Goal: Task Accomplishment & Management: Use online tool/utility

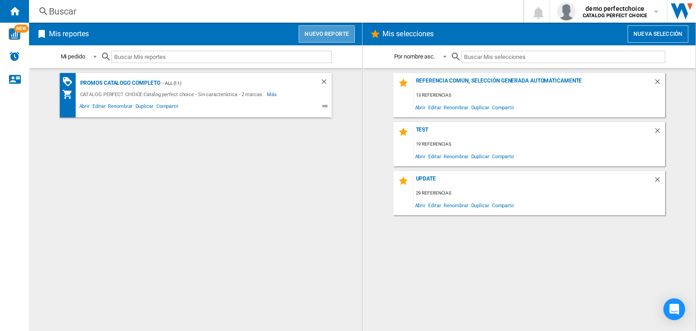
click at [315, 40] on button "Nuevo reporte" at bounding box center [326, 33] width 56 height 17
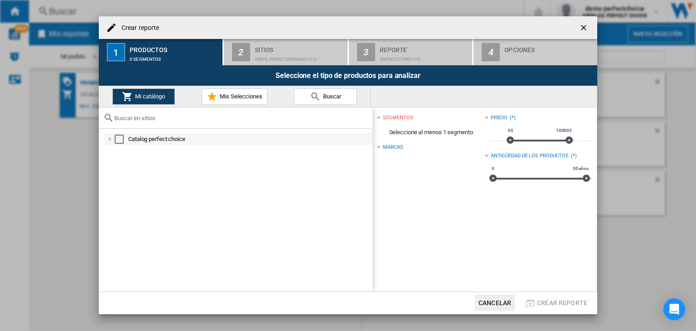
click at [118, 142] on div "Select" at bounding box center [119, 139] width 9 height 9
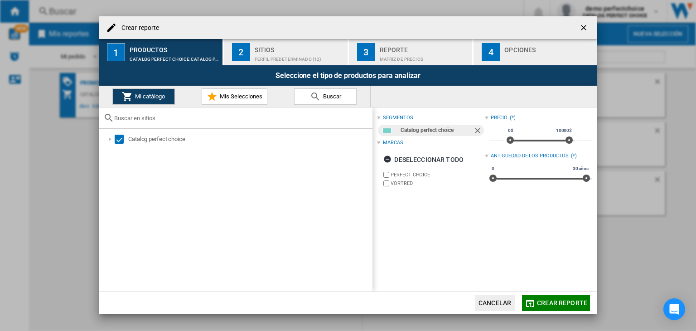
click at [299, 48] on div "Sitios" at bounding box center [299, 48] width 89 height 10
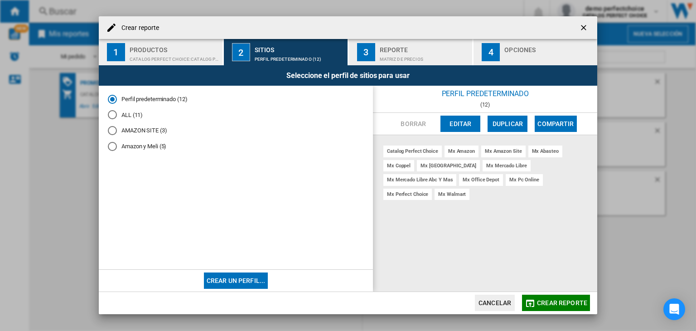
click at [465, 123] on button "Editar" at bounding box center [460, 123] width 40 height 16
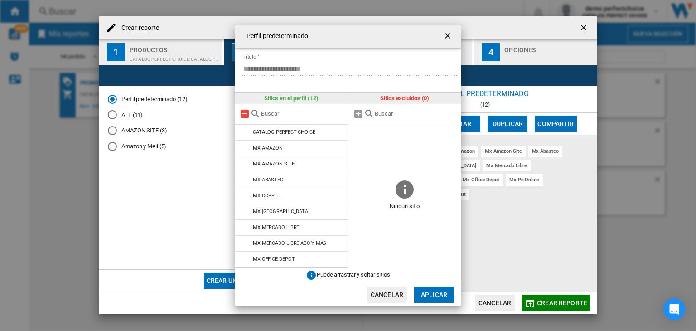
click at [246, 118] on md-icon at bounding box center [244, 113] width 11 height 11
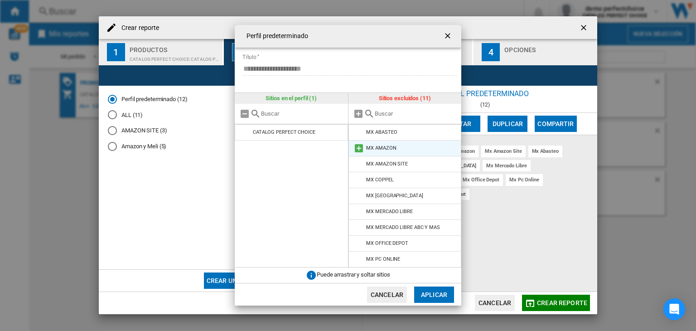
click at [380, 153] on li "MX AMAZON" at bounding box center [404, 148] width 113 height 16
click at [366, 151] on li "MX AMAZON" at bounding box center [404, 148] width 113 height 16
click at [357, 151] on md-icon at bounding box center [358, 148] width 11 height 11
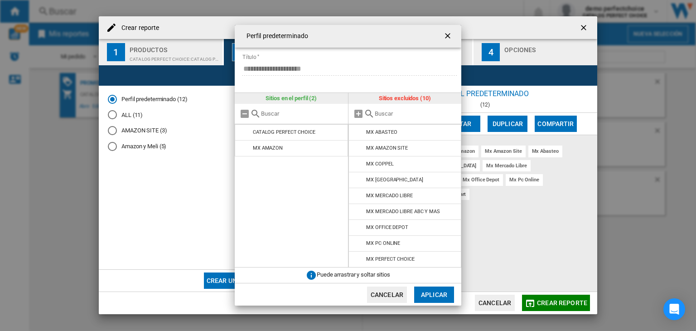
click at [358, 154] on li "MX AMAZON SITE" at bounding box center [404, 148] width 113 height 16
click at [357, 148] on md-icon at bounding box center [358, 148] width 11 height 11
drag, startPoint x: 437, startPoint y: 289, endPoint x: 449, endPoint y: 294, distance: 13.4
click at [436, 289] on button "Aplicar" at bounding box center [434, 294] width 40 height 16
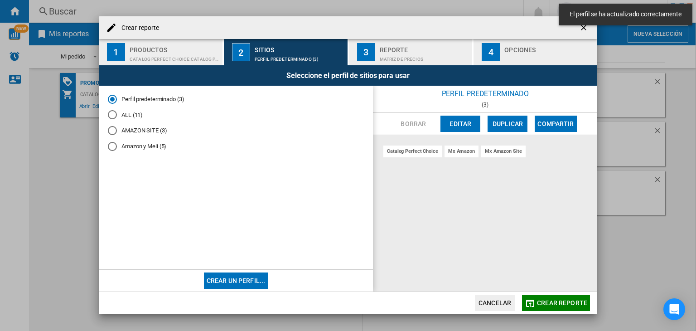
click at [549, 305] on span "Crear reporte" at bounding box center [562, 302] width 50 height 7
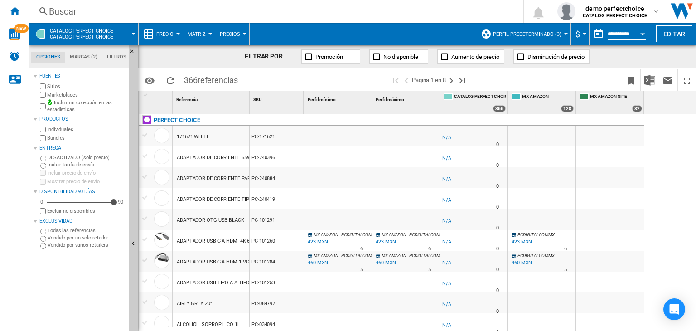
click at [53, 91] on label "Marketplaces" at bounding box center [86, 94] width 78 height 7
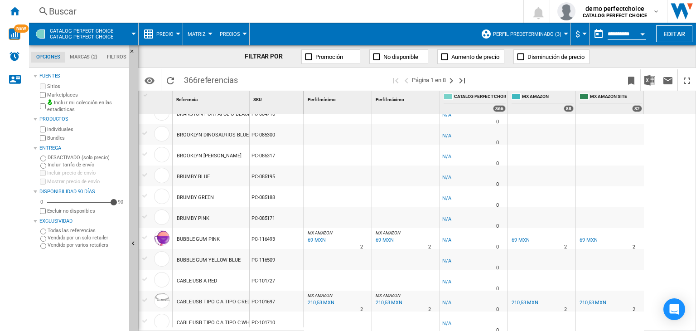
click at [89, 12] on div "Buscar" at bounding box center [274, 11] width 451 height 13
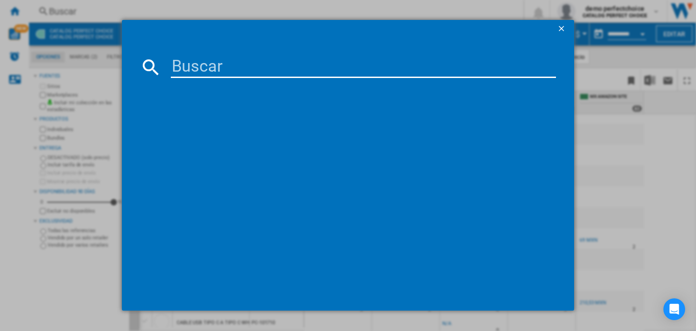
click at [183, 71] on input at bounding box center [363, 67] width 385 height 22
paste input "PC-117315"
type input "PC-117315"
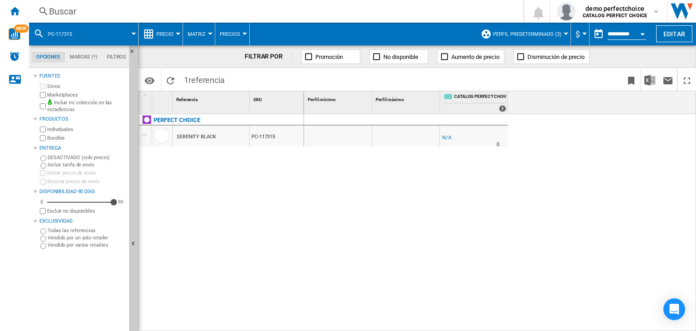
click at [127, 7] on div "Buscar" at bounding box center [274, 11] width 451 height 13
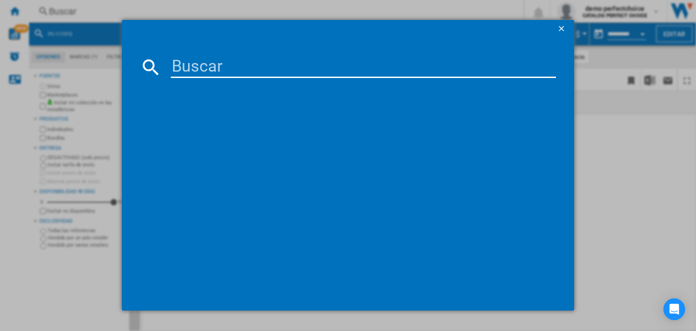
click at [223, 66] on input at bounding box center [363, 67] width 385 height 22
type input "PC-270485"
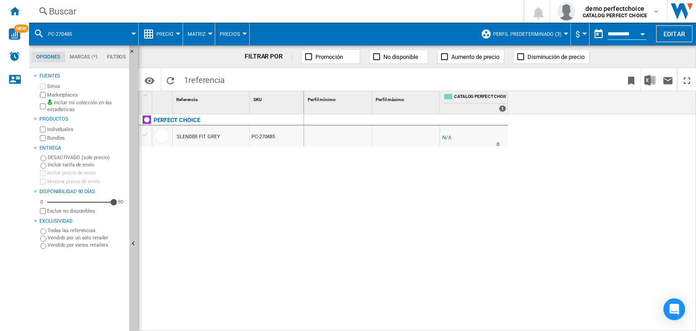
click at [91, 13] on div "Buscar" at bounding box center [274, 11] width 451 height 13
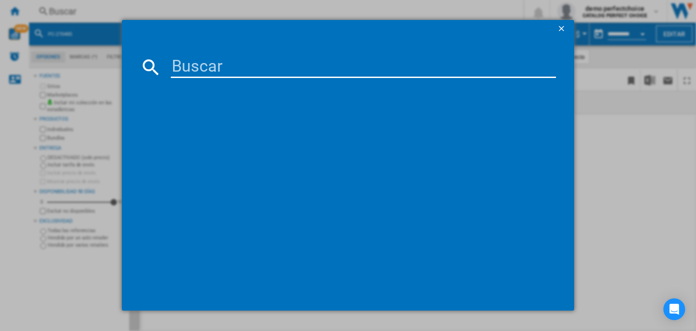
click at [192, 67] on input at bounding box center [363, 67] width 385 height 22
type input "PC-113218"
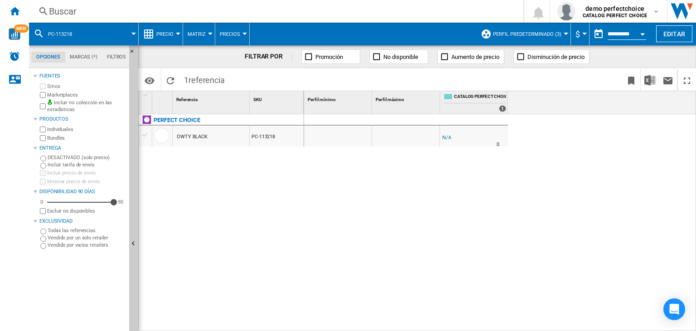
click at [88, 14] on div "Buscar" at bounding box center [274, 11] width 451 height 13
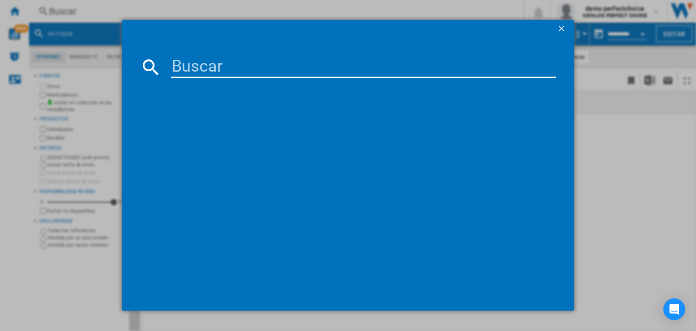
click at [183, 71] on input at bounding box center [363, 67] width 385 height 22
type input "PC-911180"
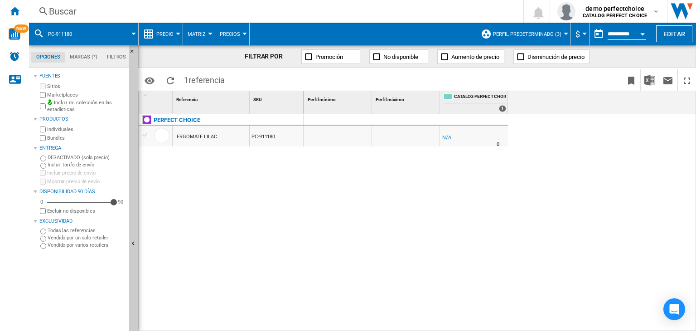
click at [98, 17] on div "Buscar" at bounding box center [274, 11] width 451 height 13
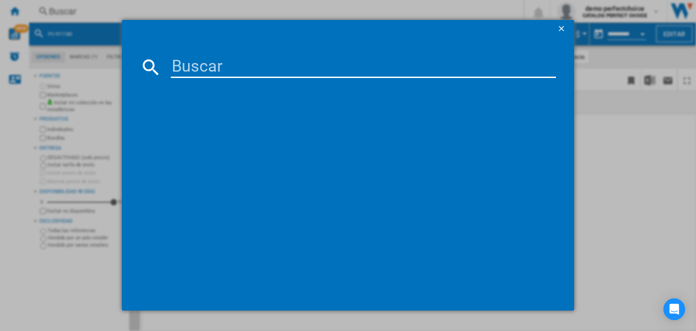
click at [213, 69] on input at bounding box center [363, 67] width 385 height 22
type input "PC-045267"
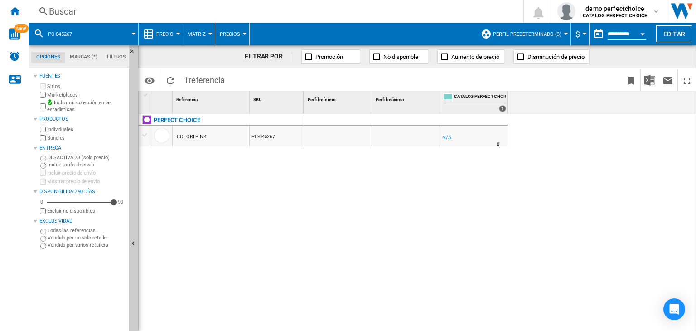
click at [91, 17] on div "Buscar" at bounding box center [274, 11] width 451 height 13
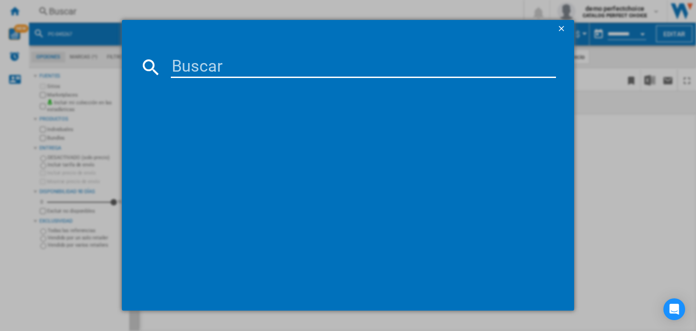
click at [190, 60] on input at bounding box center [363, 67] width 385 height 22
type input "PC-240945"
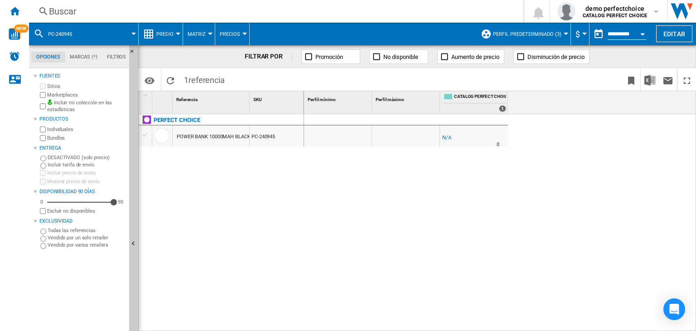
click at [122, 14] on div "Buscar" at bounding box center [274, 11] width 451 height 13
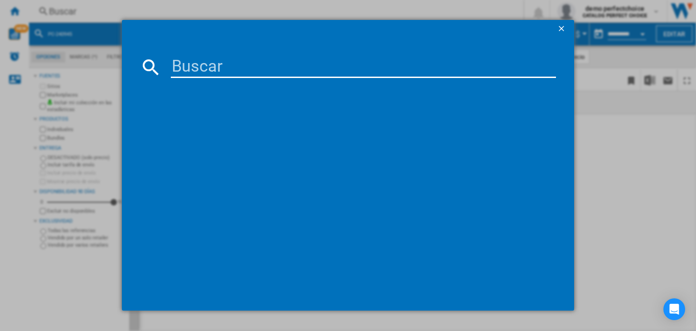
click at [196, 62] on input at bounding box center [363, 67] width 385 height 22
type input "PC-201021"
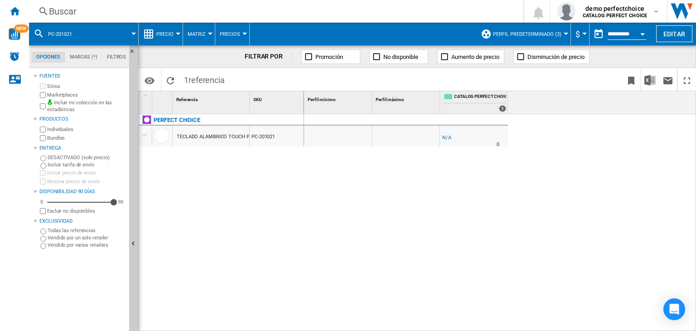
click at [94, 10] on div "Buscar" at bounding box center [274, 11] width 451 height 13
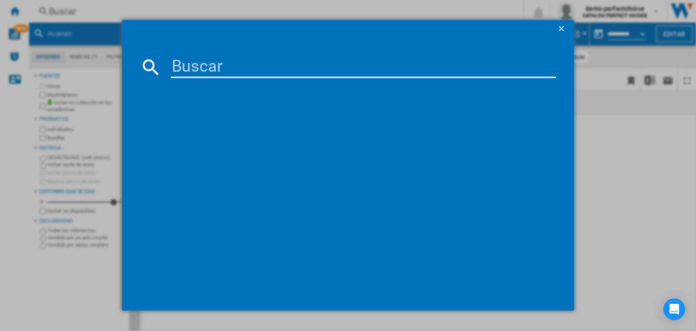
click at [197, 66] on input at bounding box center [363, 67] width 385 height 22
type input "PC-083634"
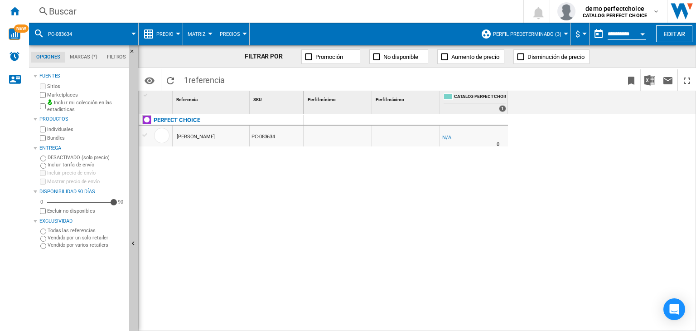
click at [110, 11] on div "Buscar" at bounding box center [274, 11] width 451 height 13
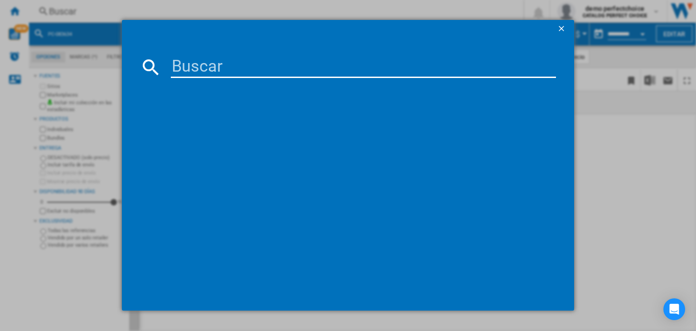
click at [245, 75] on input at bounding box center [363, 67] width 385 height 22
type input "PC-201434"
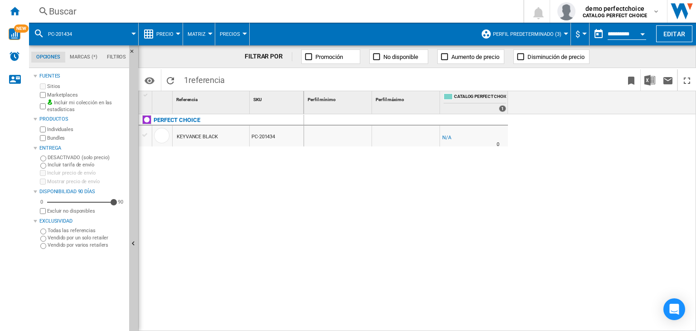
click at [105, 31] on span at bounding box center [109, 34] width 49 height 23
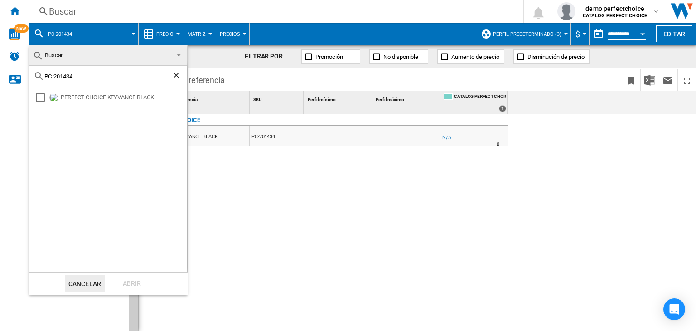
click at [178, 73] on ng-md-icon "Borrar búsqueda" at bounding box center [177, 76] width 11 height 11
click at [176, 53] on span at bounding box center [176, 54] width 11 height 13
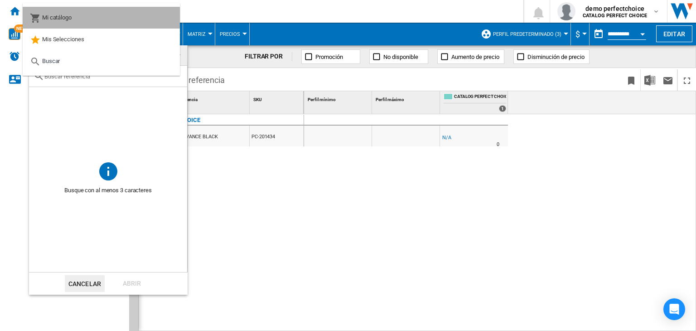
click at [101, 19] on md-option "Mi catálogo" at bounding box center [101, 18] width 157 height 22
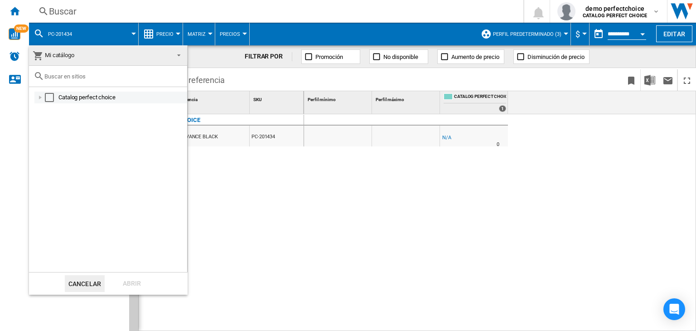
click at [47, 96] on div "Select" at bounding box center [49, 97] width 9 height 9
click at [135, 288] on div "Abrir" at bounding box center [132, 283] width 40 height 17
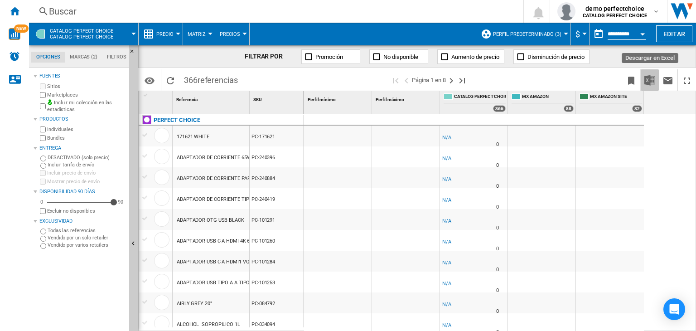
click at [648, 81] on img "Descargar en Excel" at bounding box center [649, 80] width 11 height 11
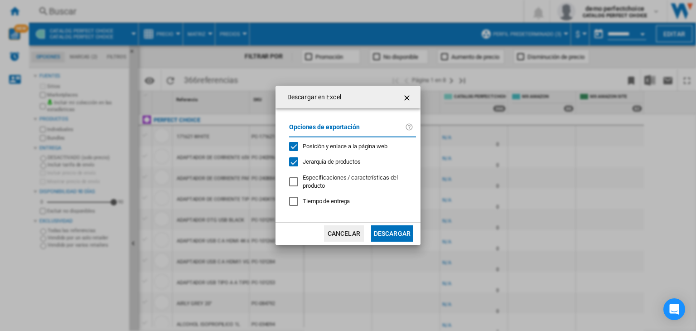
click at [393, 232] on button "Descargar" at bounding box center [392, 233] width 42 height 16
